Goal: Information Seeking & Learning: Learn about a topic

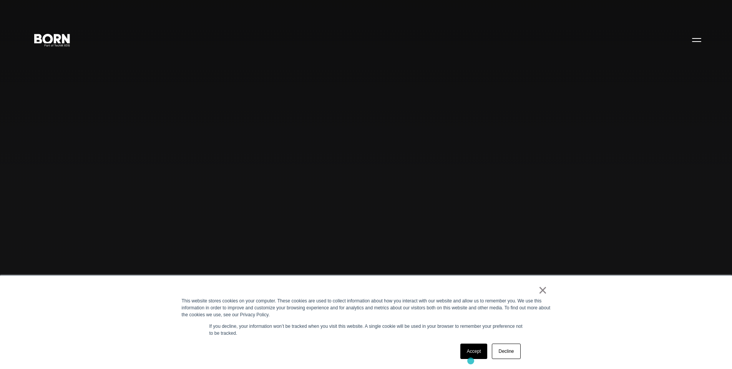
click at [471, 360] on div "Accept Decline" at bounding box center [490, 351] width 65 height 20
click at [473, 355] on link "Accept" at bounding box center [473, 350] width 27 height 15
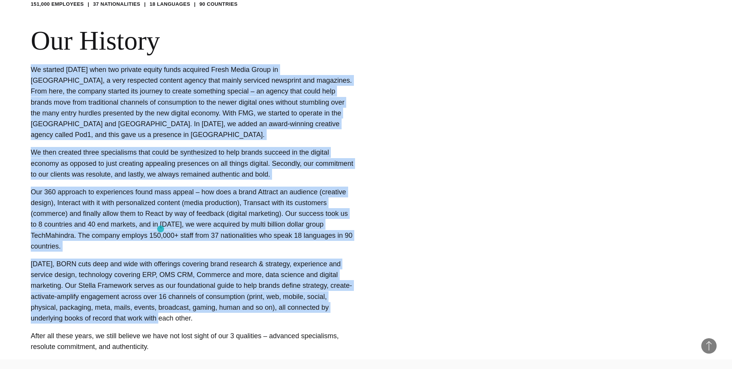
scroll to position [507, 0]
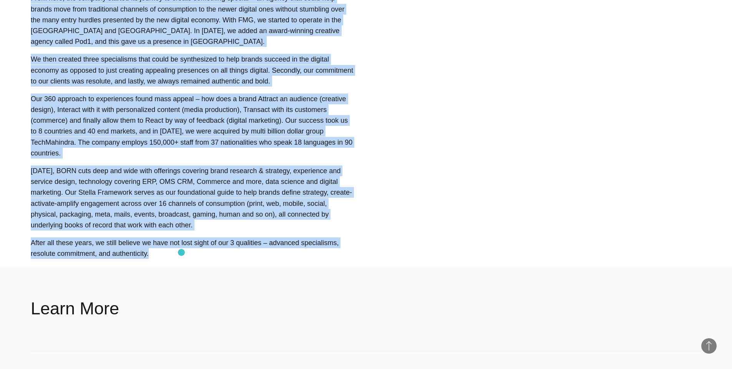
drag, startPoint x: 27, startPoint y: 158, endPoint x: 181, endPoint y: 252, distance: 181.0
click at [181, 252] on article "151,000 EMPLOYEES 37 NATIONALITIES 18 LANGUAGES 90 COUNTRIES Our History We sta…" at bounding box center [366, 60] width 732 height 398
copy div "We started April 1st, 2011 when two private equity funds acquired Fresh Media G…"
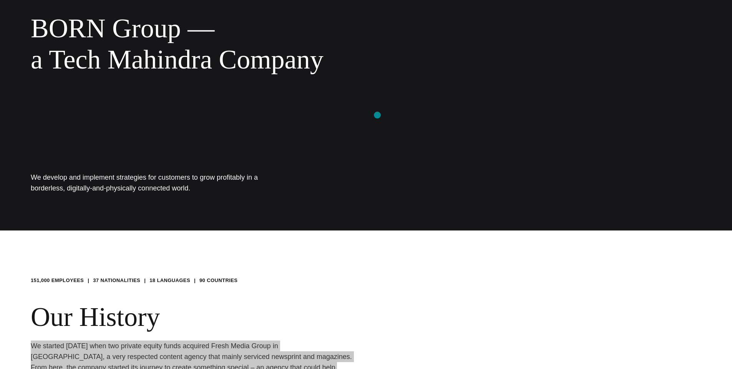
scroll to position [0, 0]
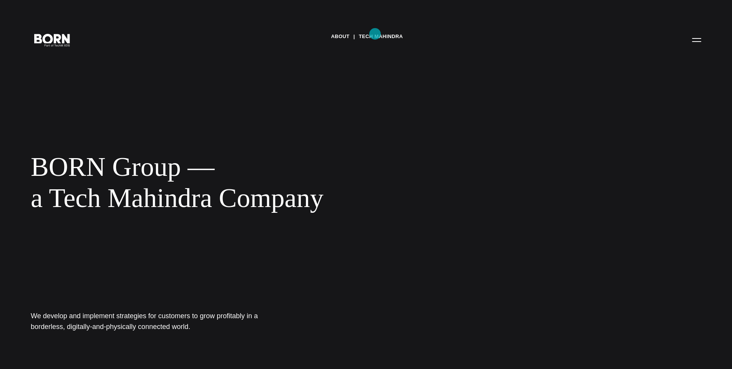
click at [375, 34] on link "Tech Mahindra" at bounding box center [381, 37] width 44 height 12
